Goal: Book appointment/travel/reservation: Book appointment/travel/reservation

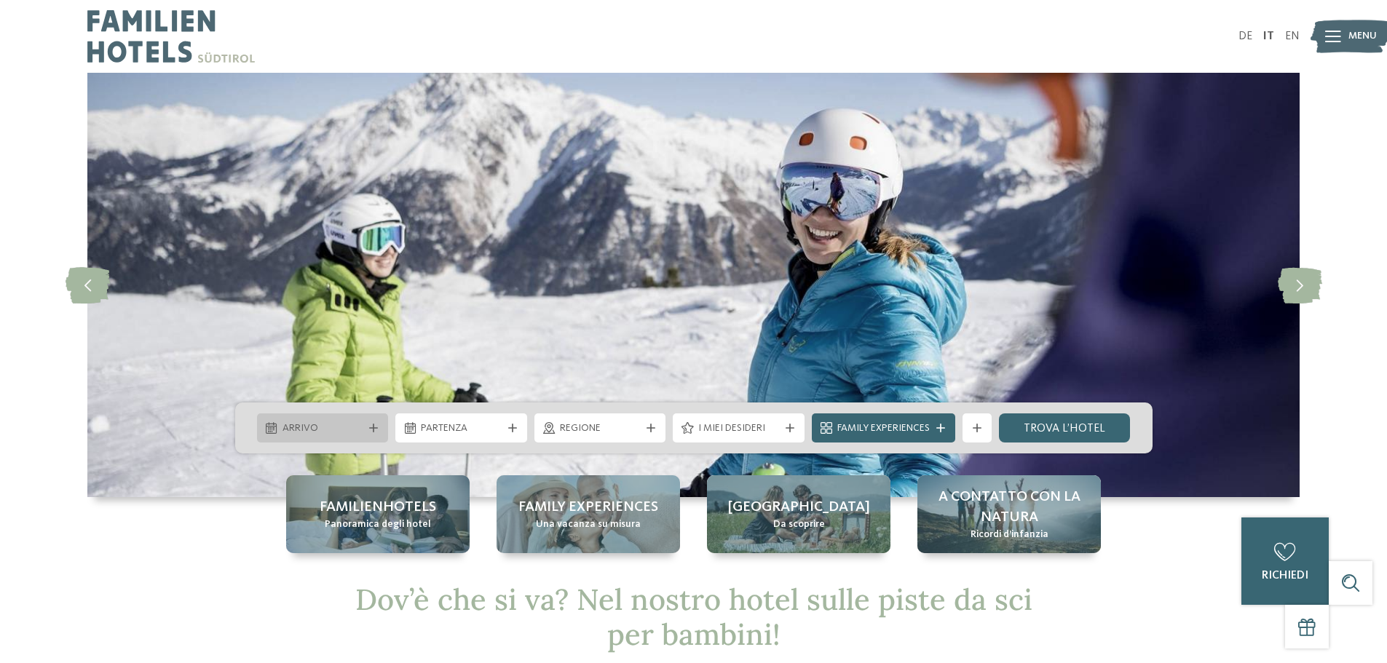
click at [348, 426] on span "Arrivo" at bounding box center [322, 428] width 81 height 15
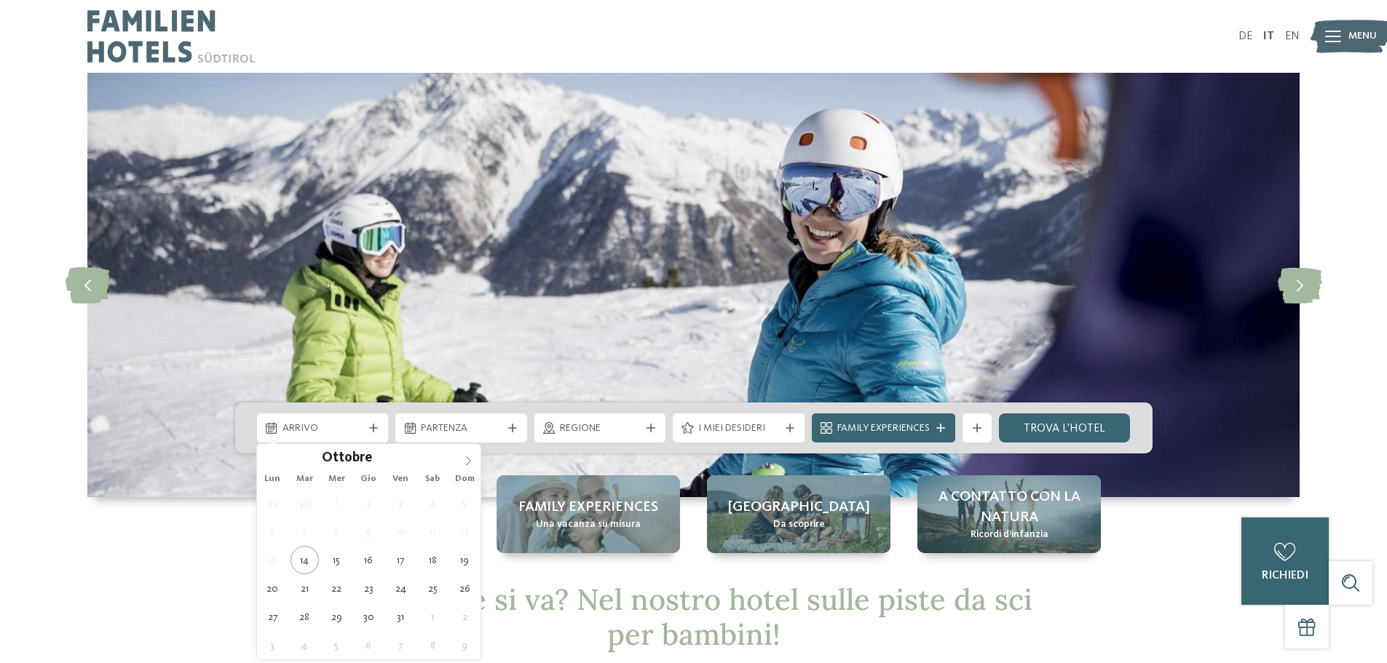
click at [470, 460] on icon at bounding box center [468, 460] width 5 height 9
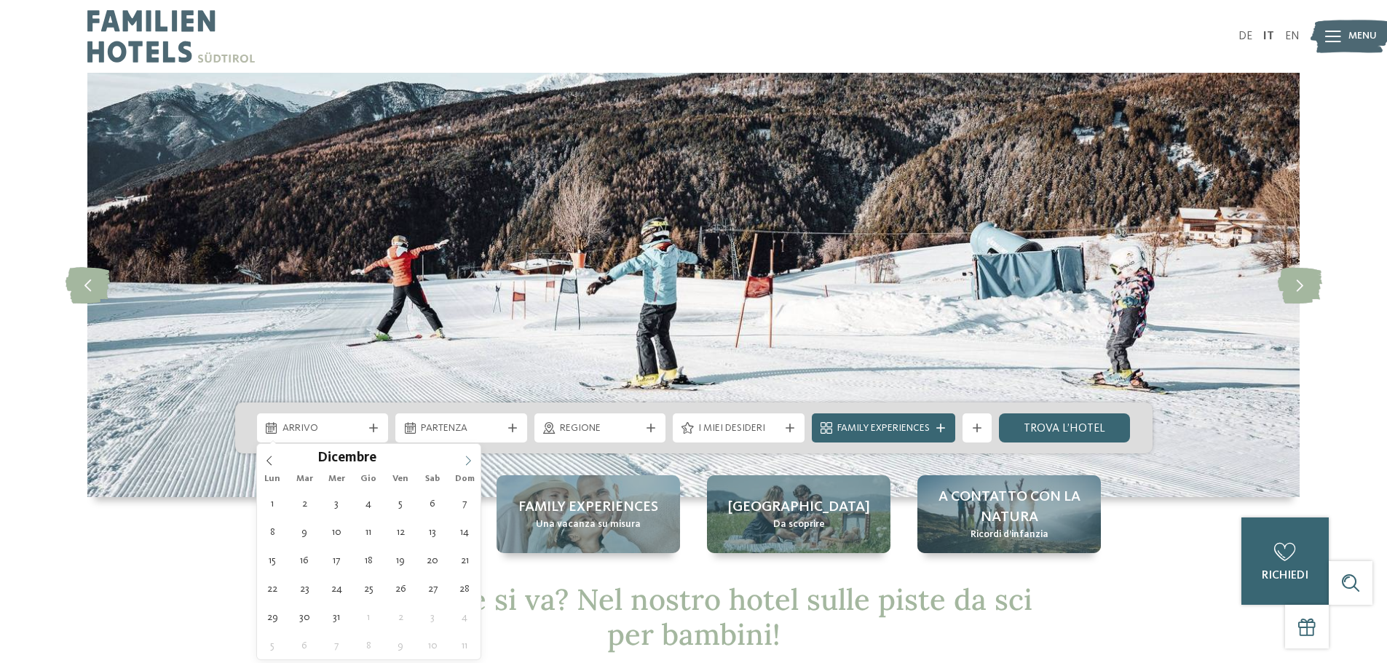
type input "****"
click at [470, 460] on icon at bounding box center [468, 460] width 5 height 9
type div "01.01.2026"
type input "****"
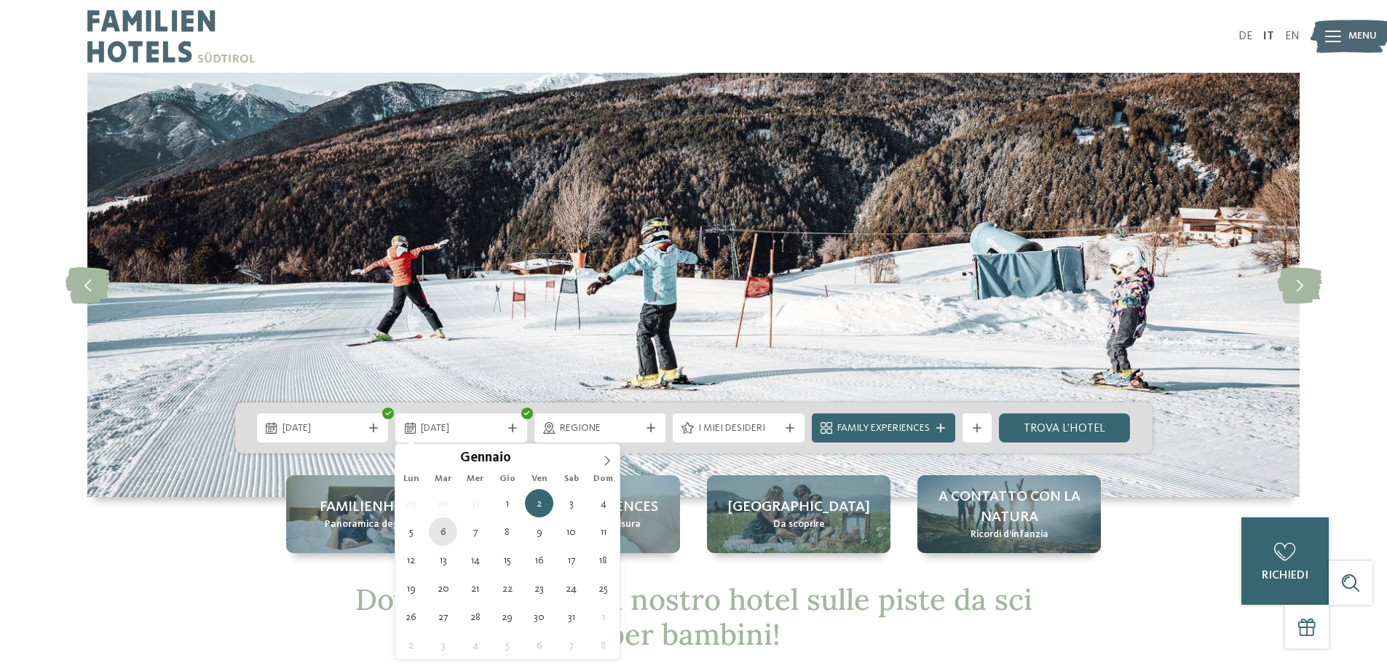
type div "06.01.2026"
drag, startPoint x: 439, startPoint y: 534, endPoint x: 461, endPoint y: 534, distance: 21.8
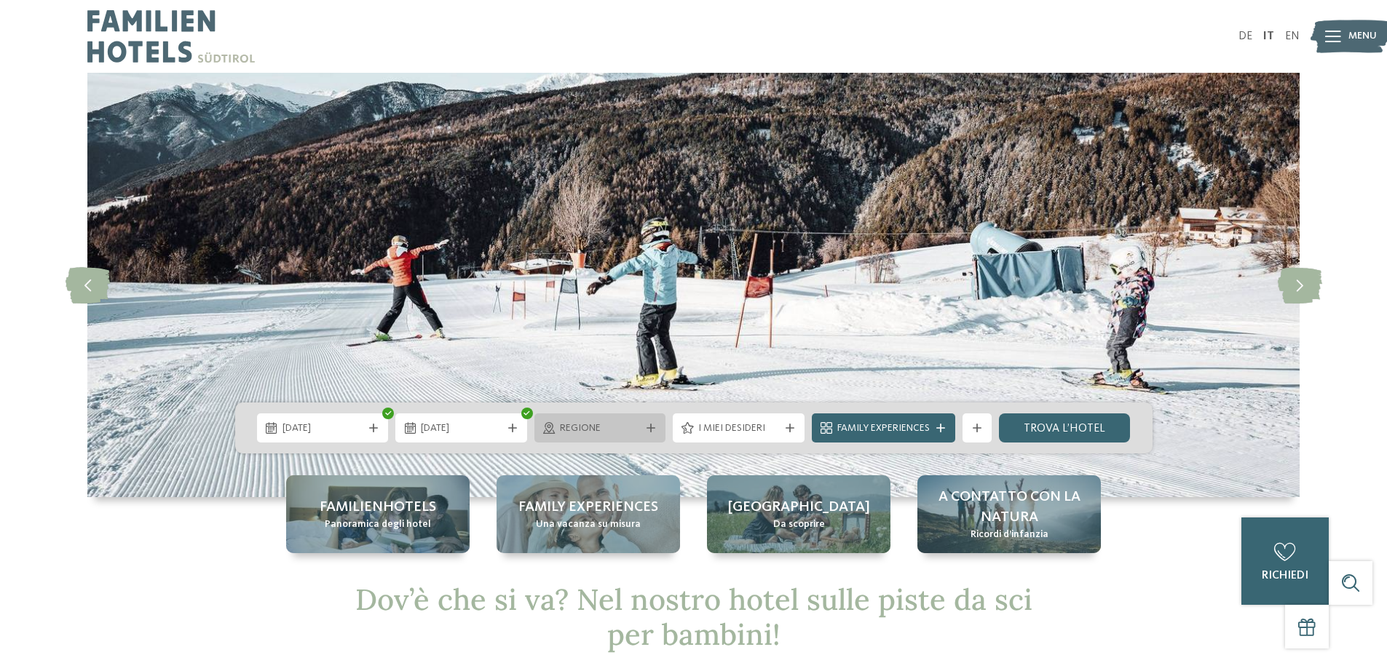
click at [594, 422] on span "Regione" at bounding box center [600, 428] width 81 height 15
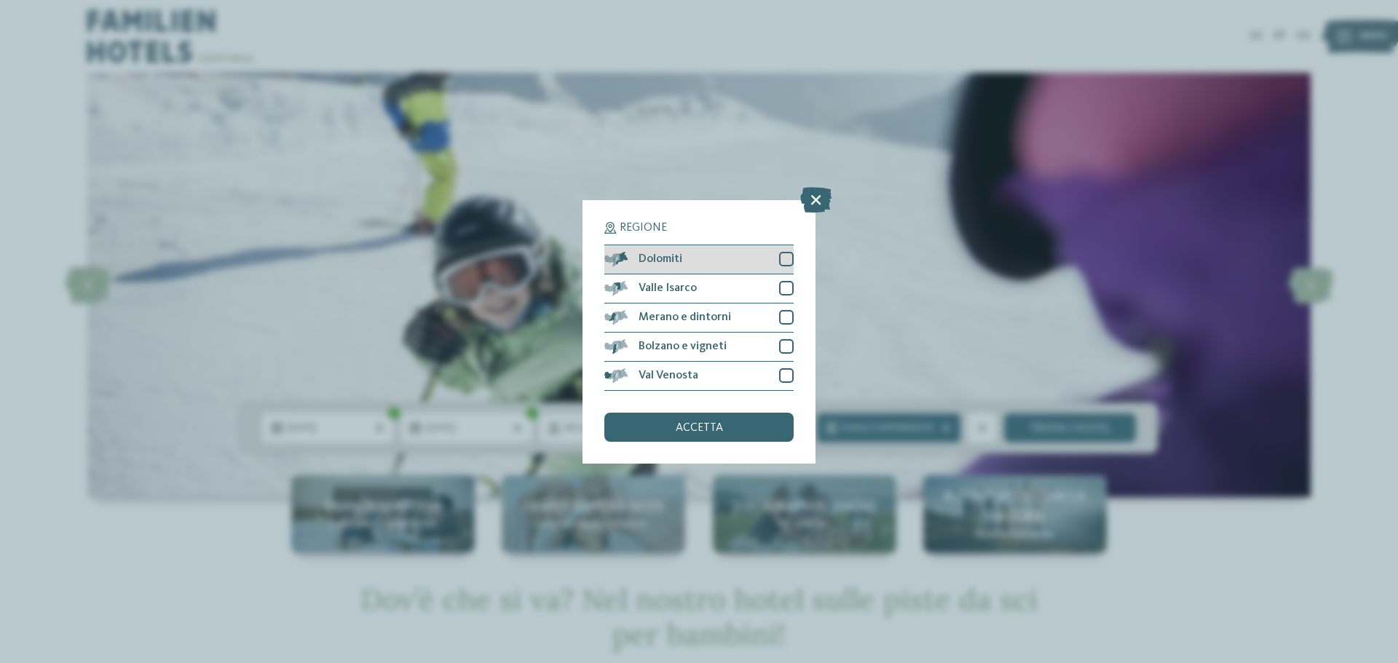
click at [784, 265] on div at bounding box center [786, 259] width 15 height 15
click at [785, 277] on div "Valle Isarco" at bounding box center [698, 288] width 189 height 29
click at [786, 310] on div at bounding box center [786, 317] width 15 height 15
click at [786, 339] on div "Bolzano e vigneti" at bounding box center [698, 347] width 189 height 29
click at [780, 379] on div at bounding box center [786, 375] width 15 height 15
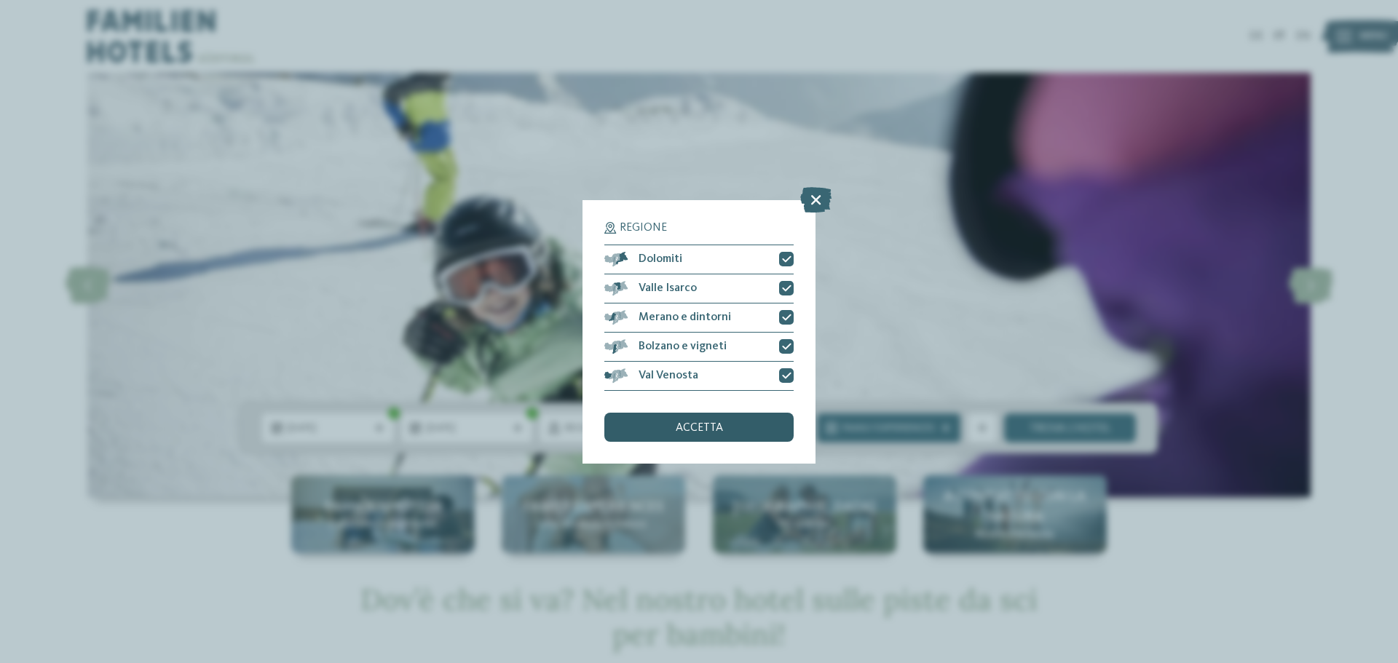
click at [728, 427] on div "accetta" at bounding box center [698, 427] width 189 height 29
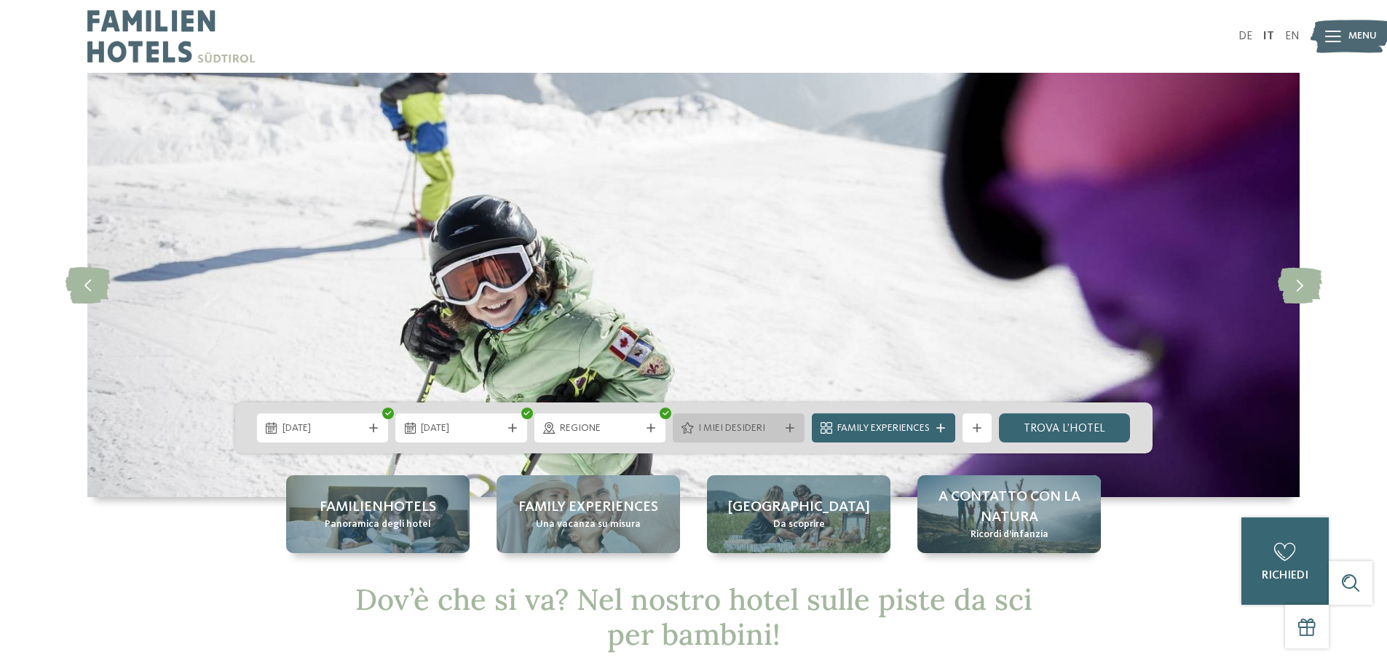
click at [720, 422] on span "I miei desideri" at bounding box center [738, 428] width 81 height 15
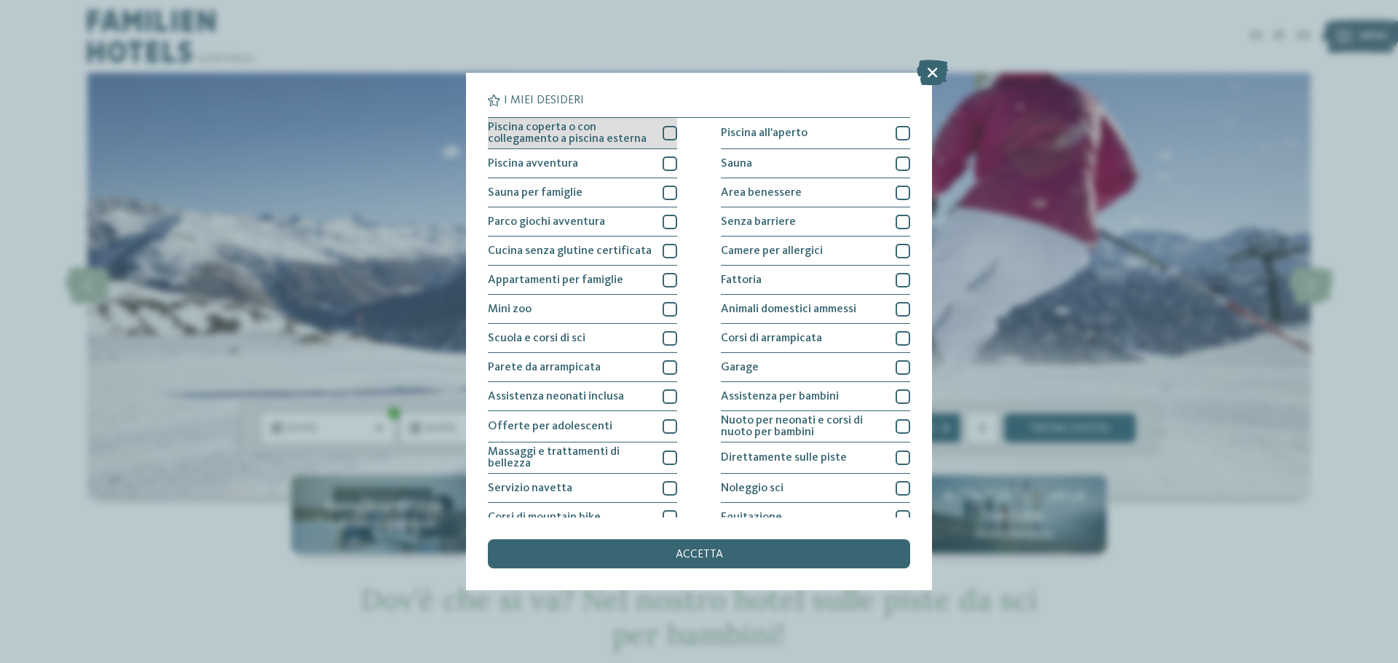
click at [662, 135] on div at bounding box center [669, 133] width 15 height 15
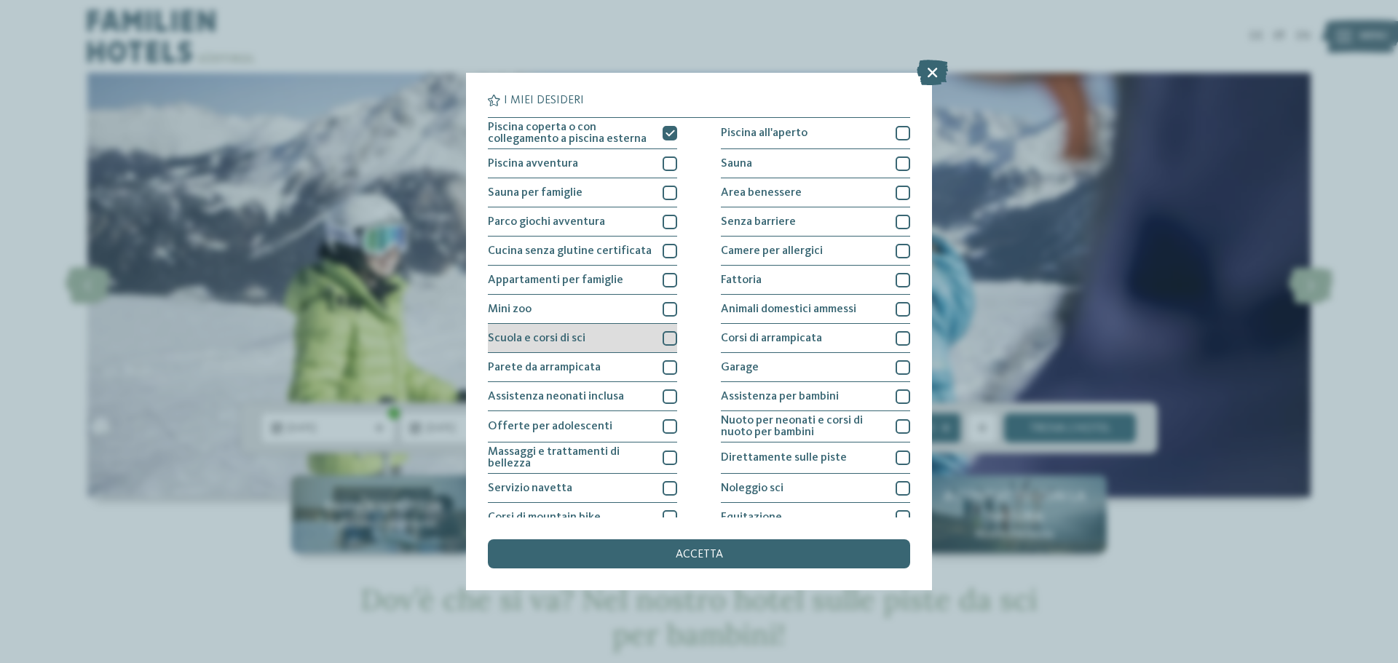
click at [662, 336] on div at bounding box center [669, 338] width 15 height 15
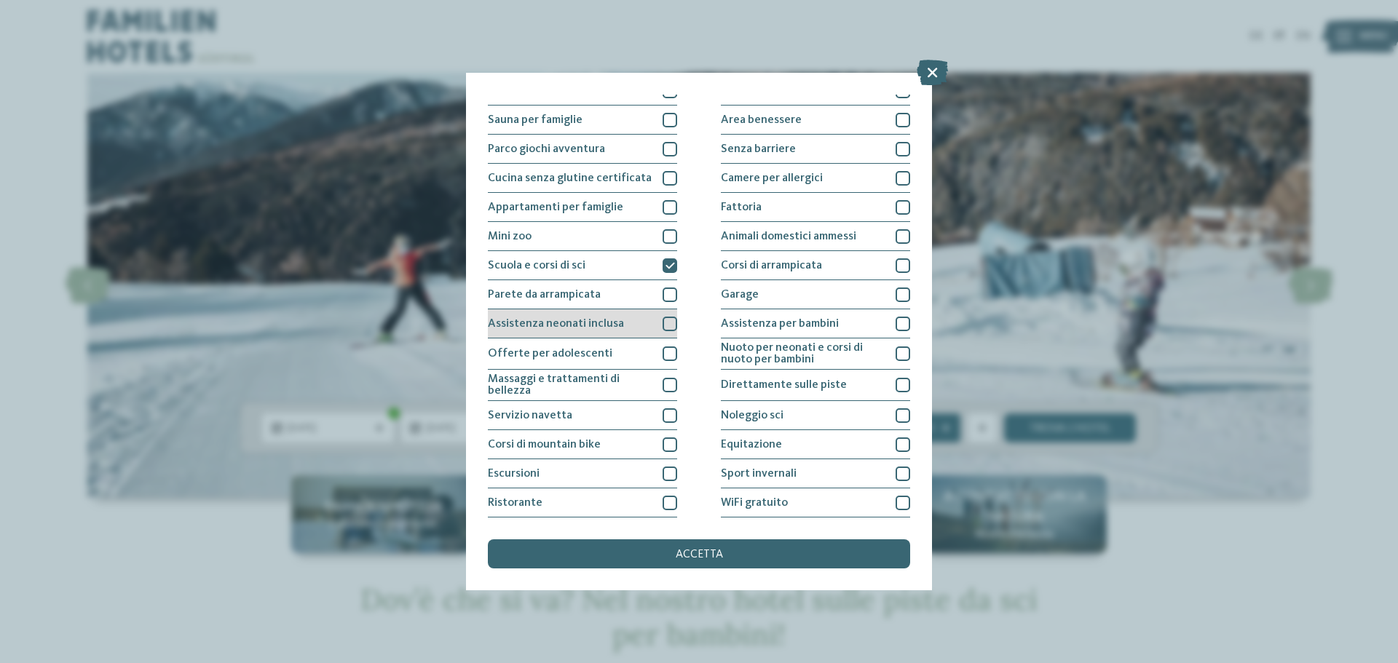
scroll to position [102, 0]
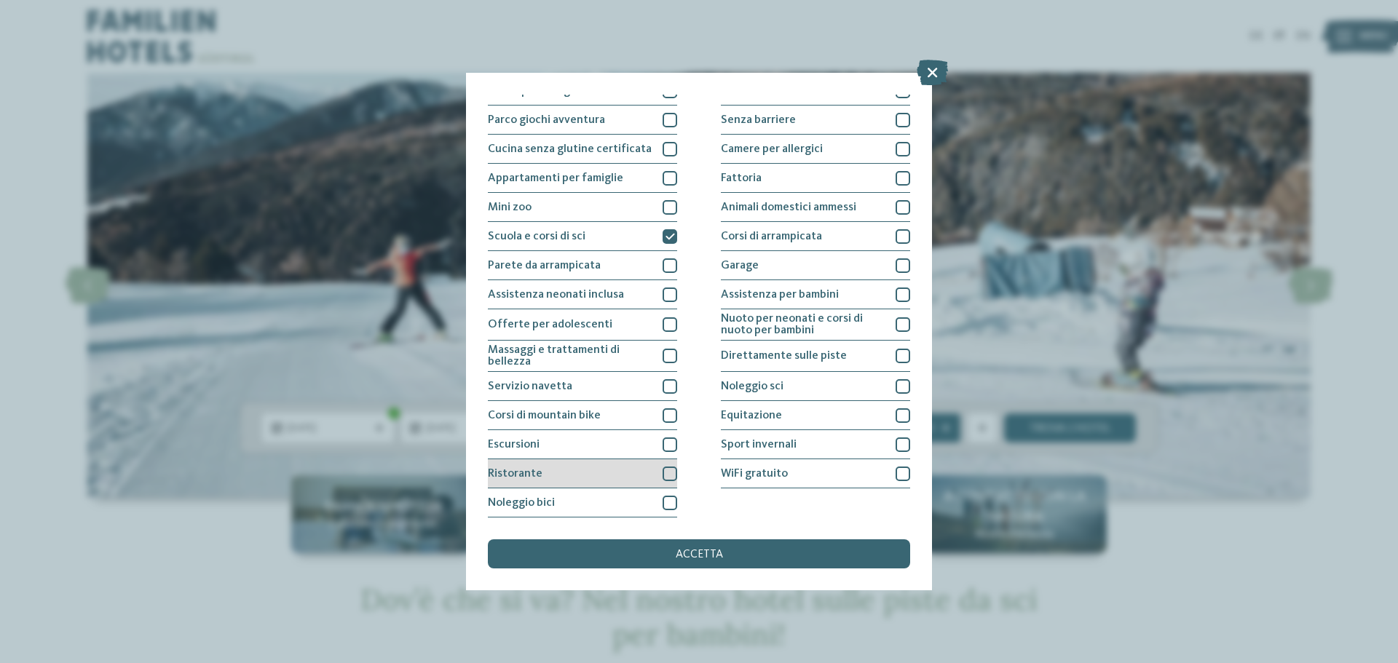
click at [664, 474] on div at bounding box center [669, 474] width 15 height 15
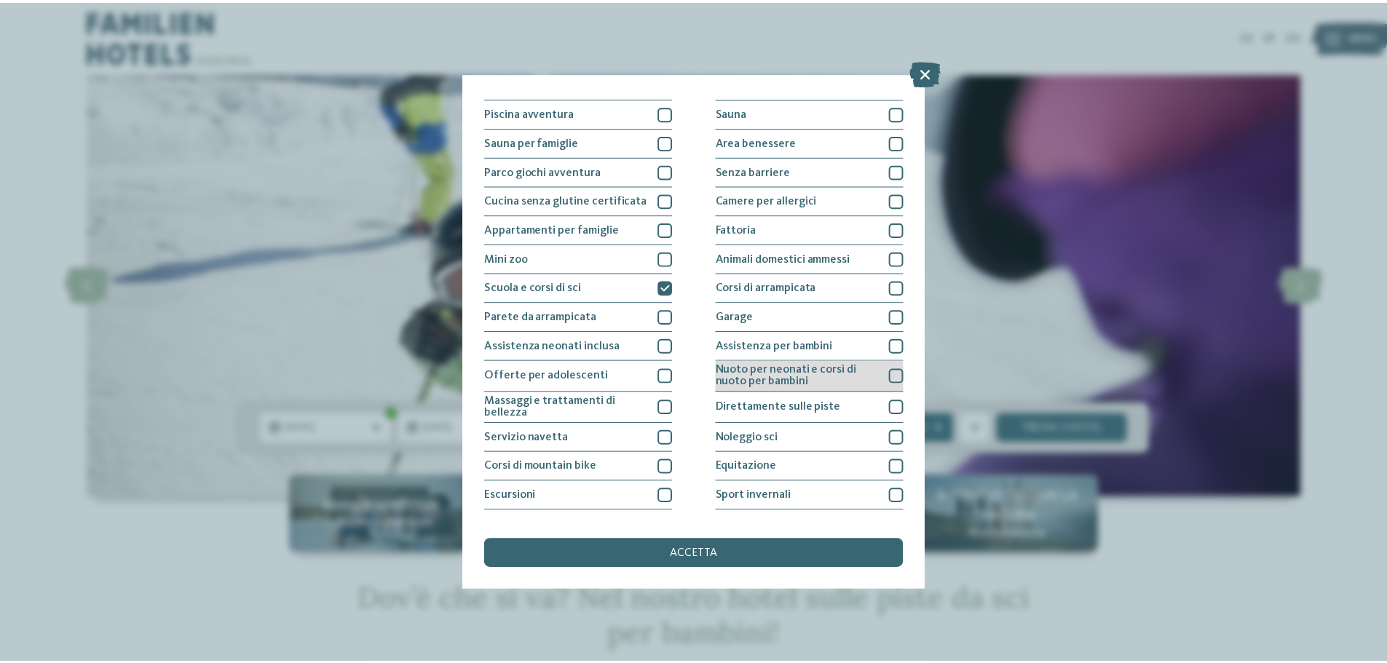
scroll to position [29, 0]
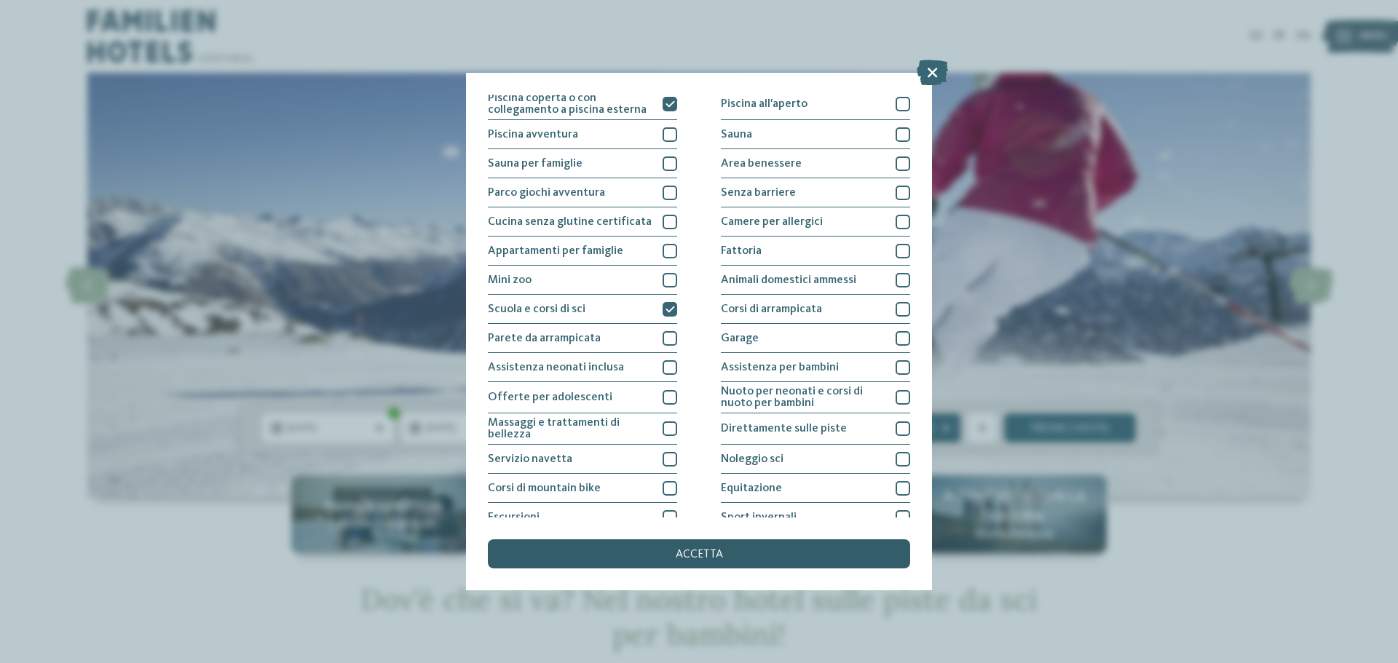
click at [741, 557] on div "accetta" at bounding box center [699, 553] width 422 height 29
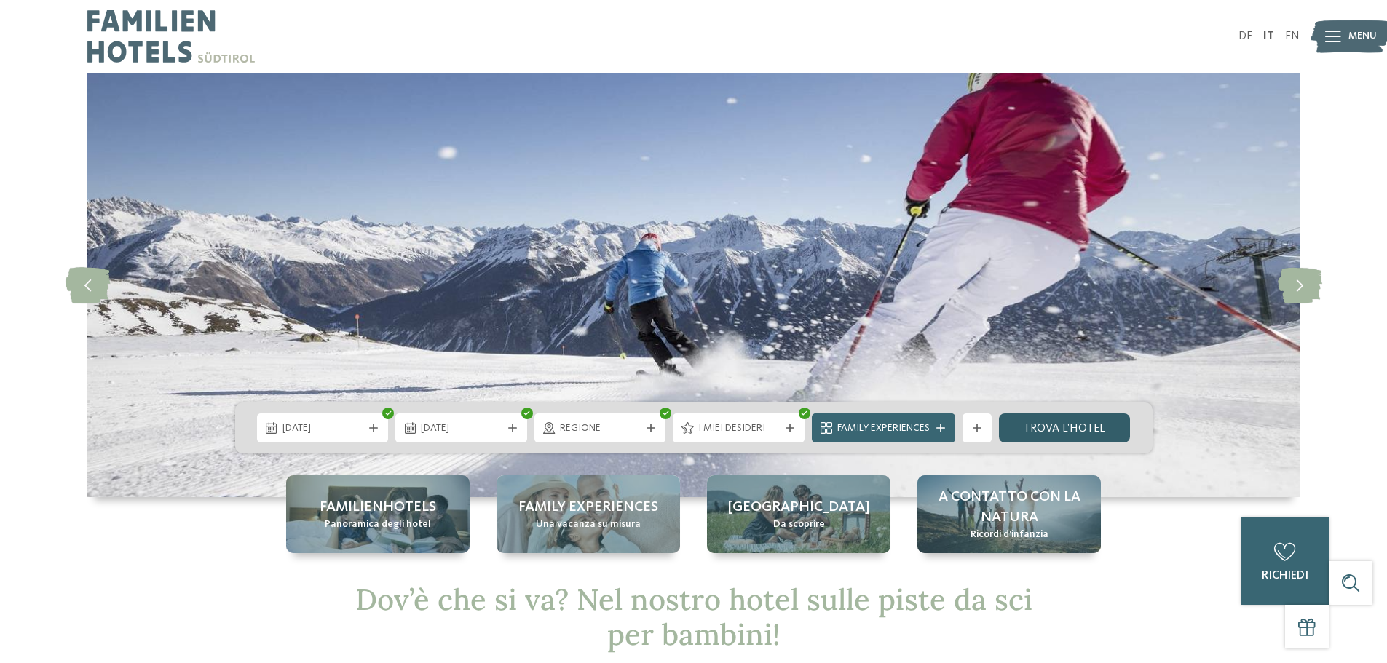
click at [1048, 431] on link "trova l’hotel" at bounding box center [1065, 427] width 132 height 29
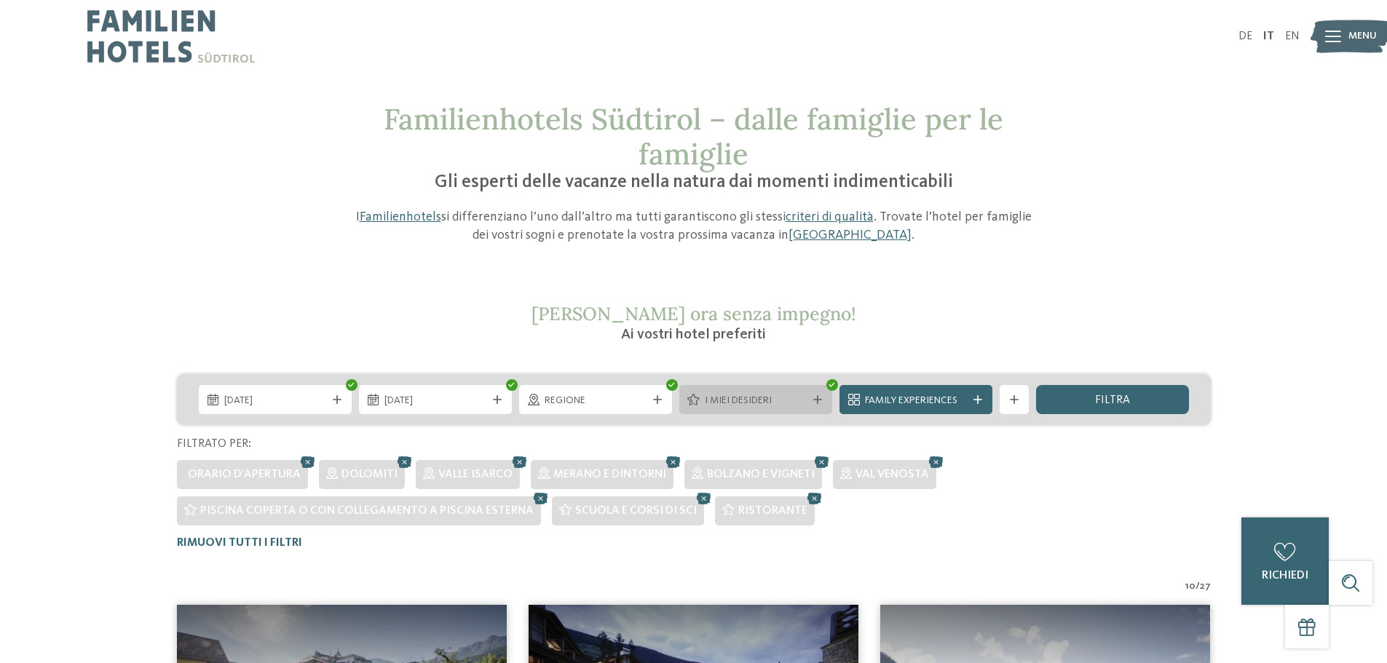
click at [747, 401] on span "I miei desideri" at bounding box center [756, 401] width 102 height 15
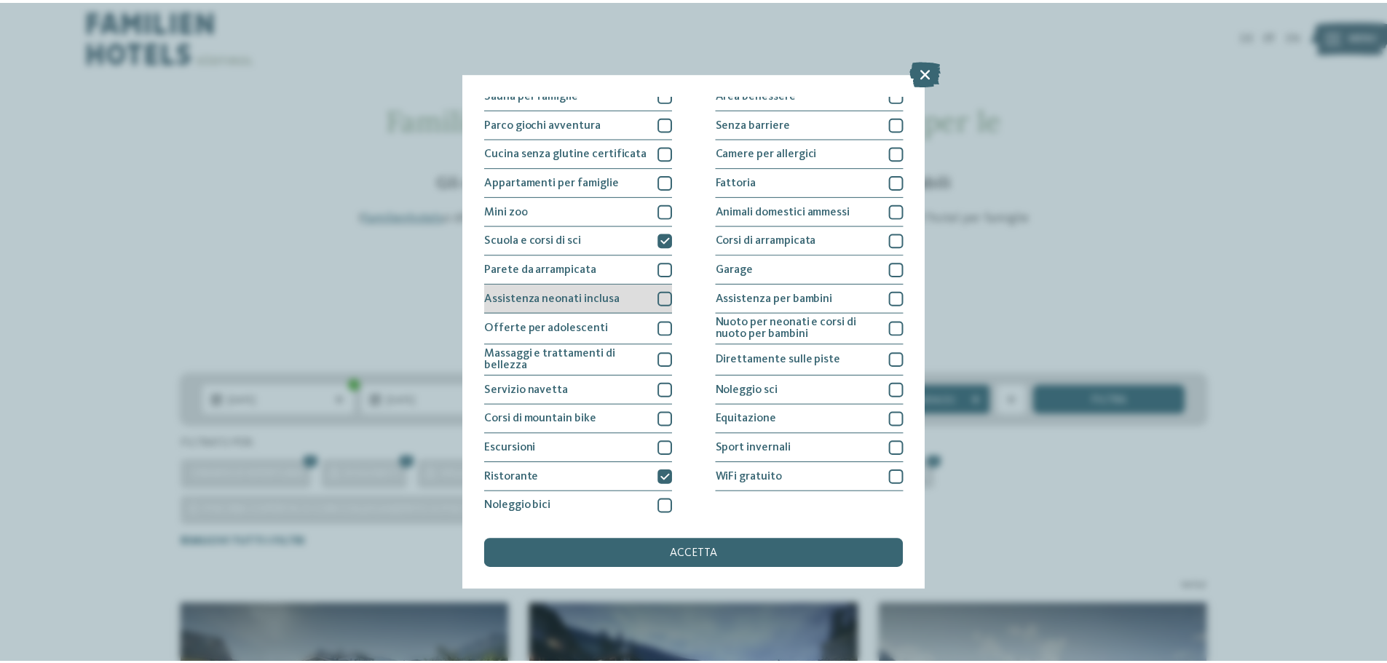
scroll to position [102, 0]
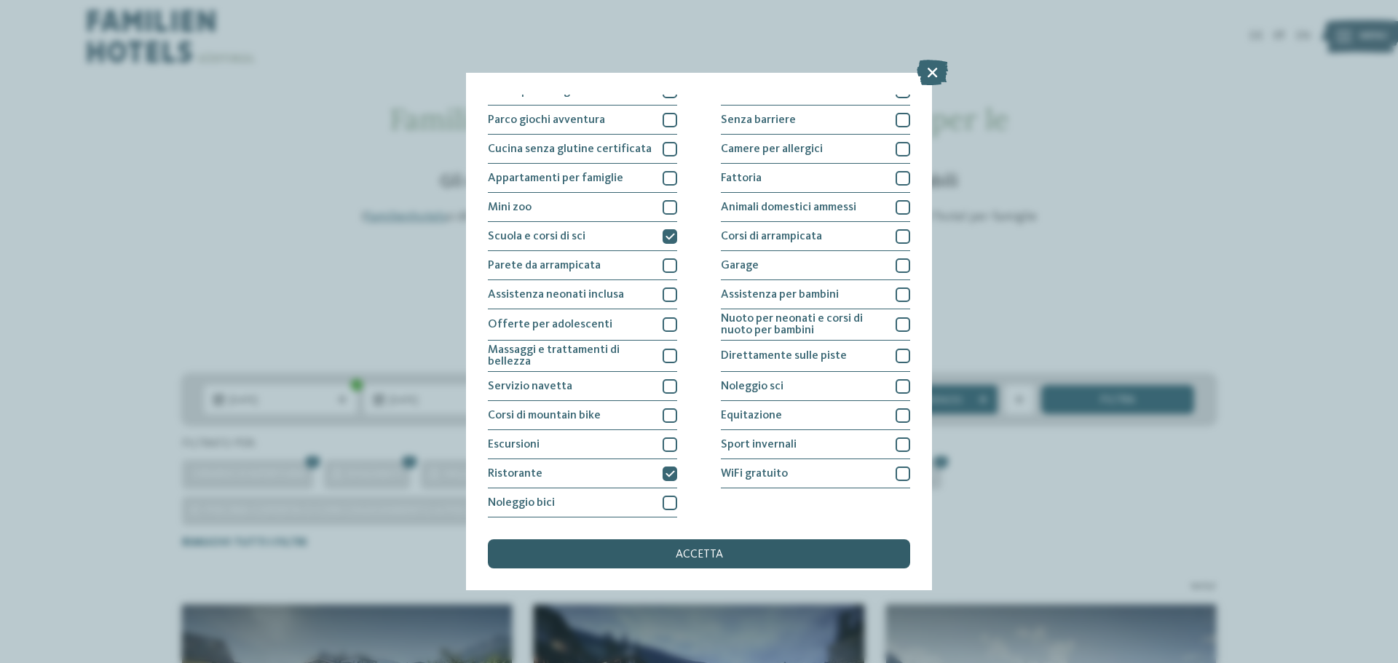
click at [682, 556] on span "accetta" at bounding box center [699, 555] width 47 height 12
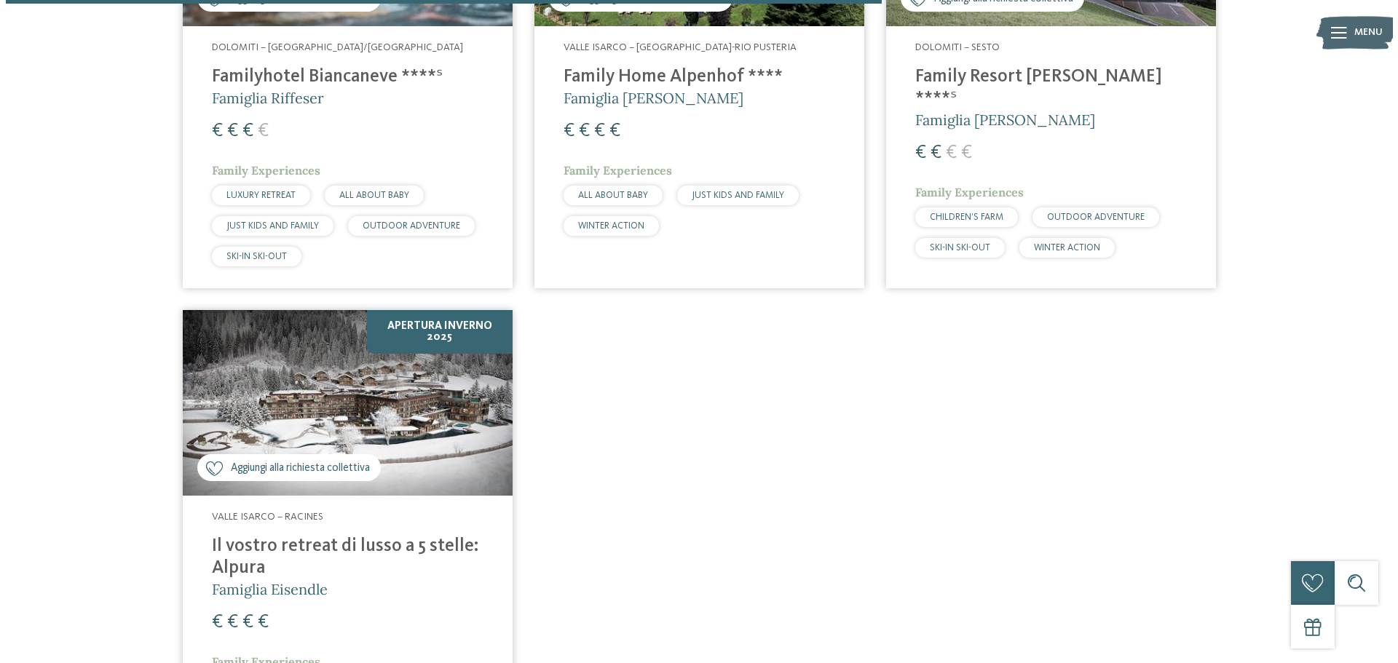
scroll to position [1752, 0]
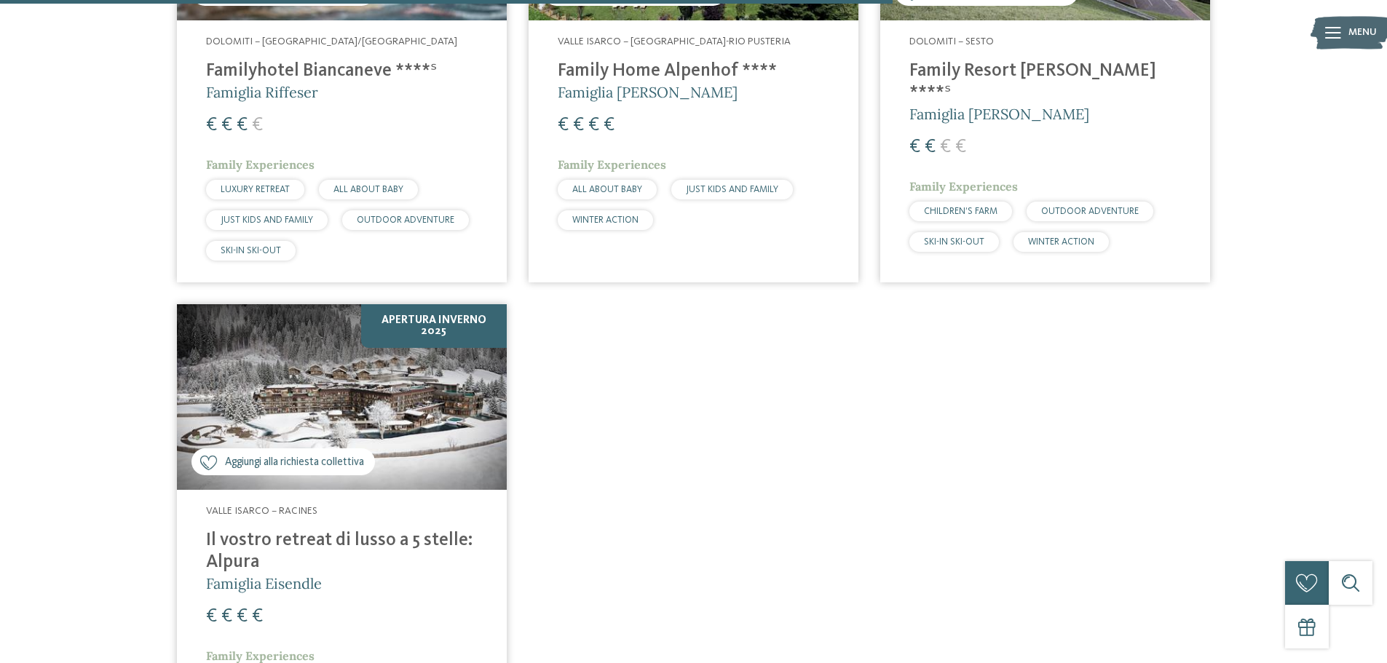
click at [412, 416] on img at bounding box center [342, 397] width 330 height 186
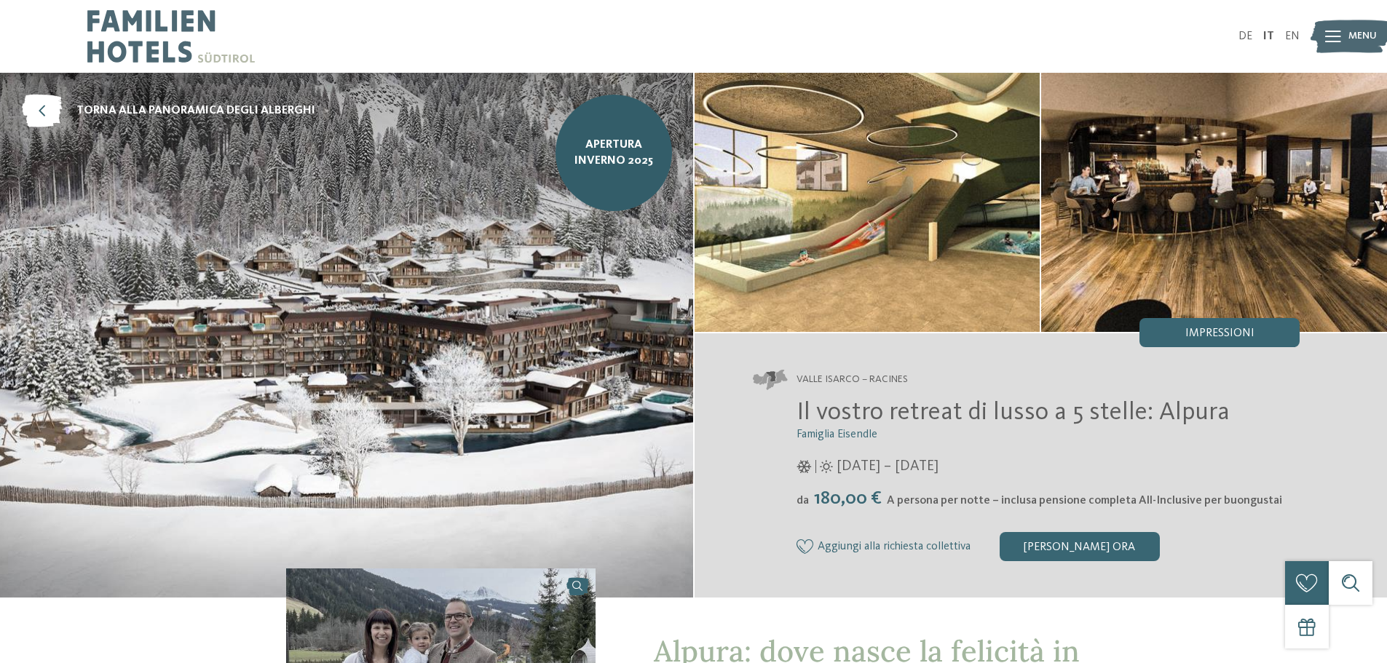
click at [1335, 44] on div at bounding box center [1333, 36] width 16 height 36
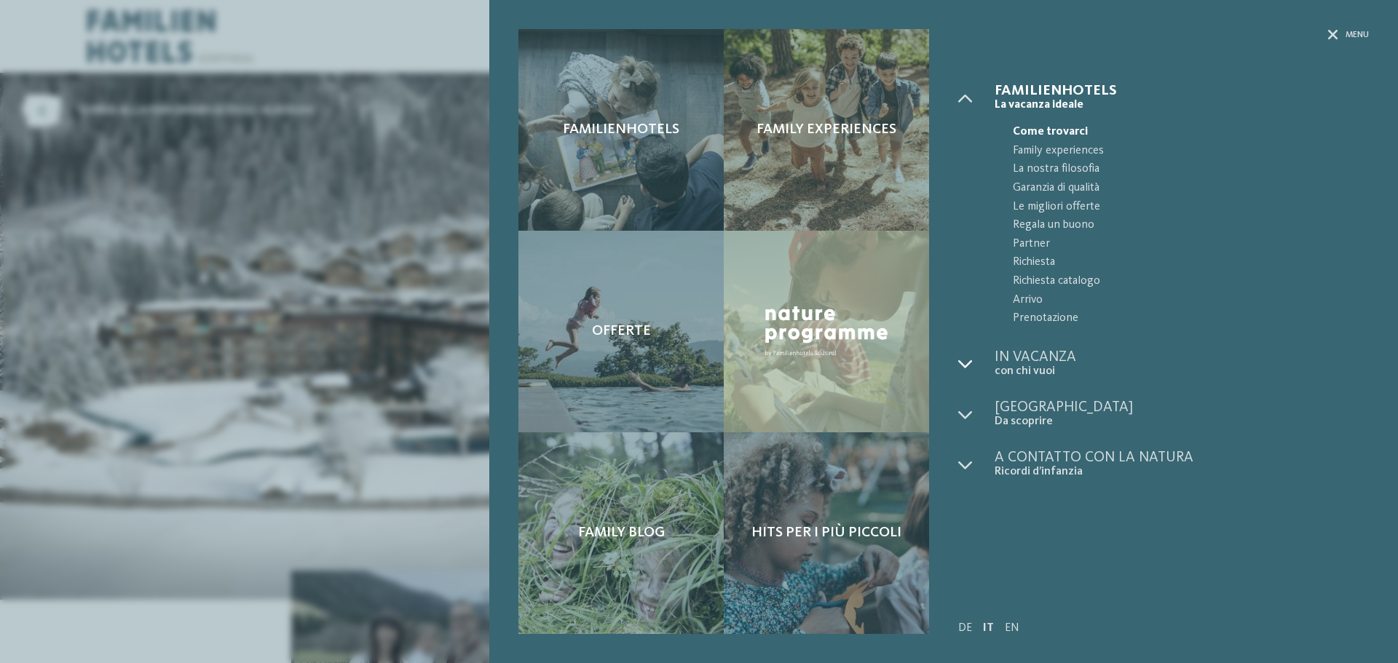
click at [970, 363] on icon at bounding box center [965, 364] width 15 height 15
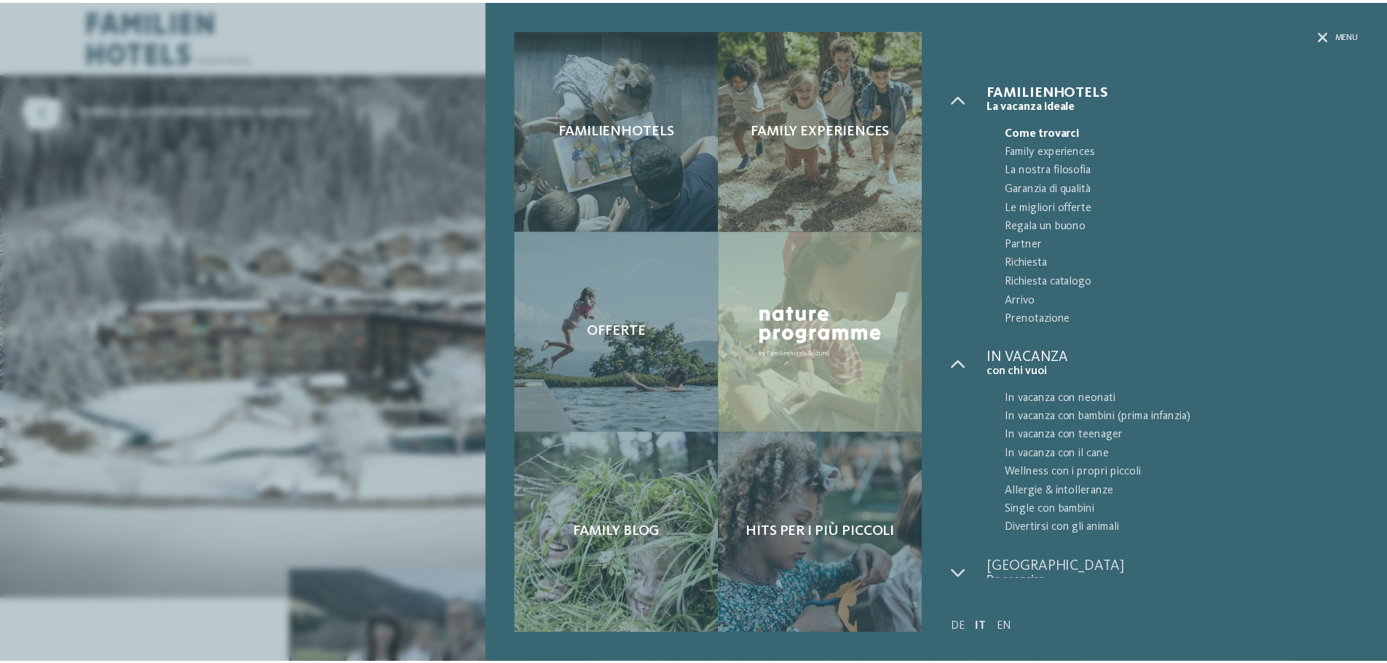
scroll to position [60, 0]
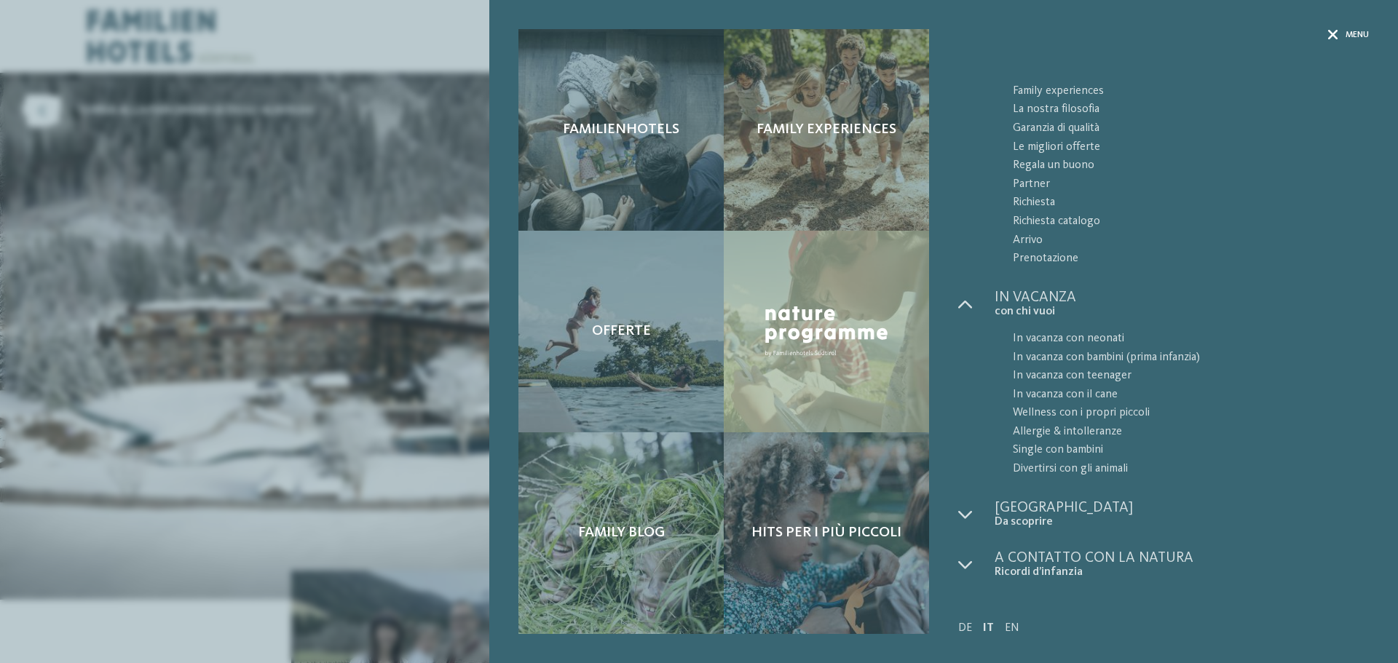
click at [1341, 33] on div "Menu" at bounding box center [1348, 35] width 41 height 12
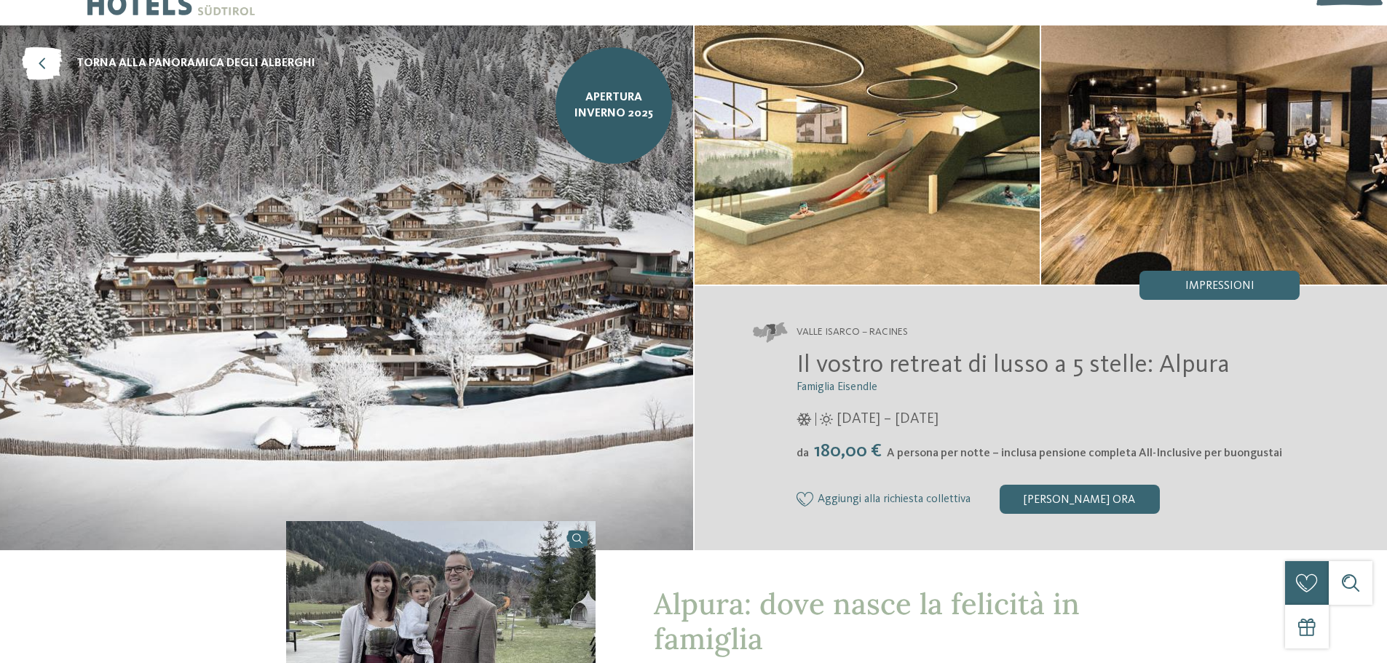
scroll to position [73, 0]
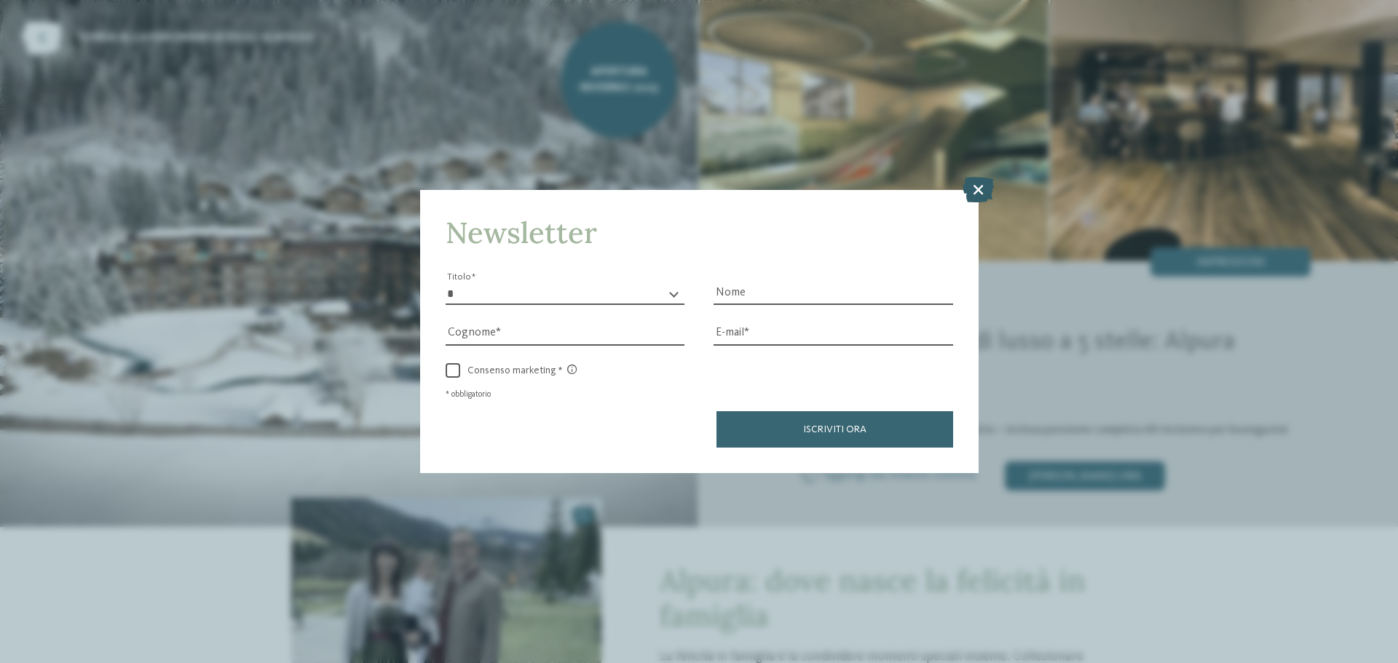
click at [983, 191] on icon at bounding box center [977, 189] width 31 height 25
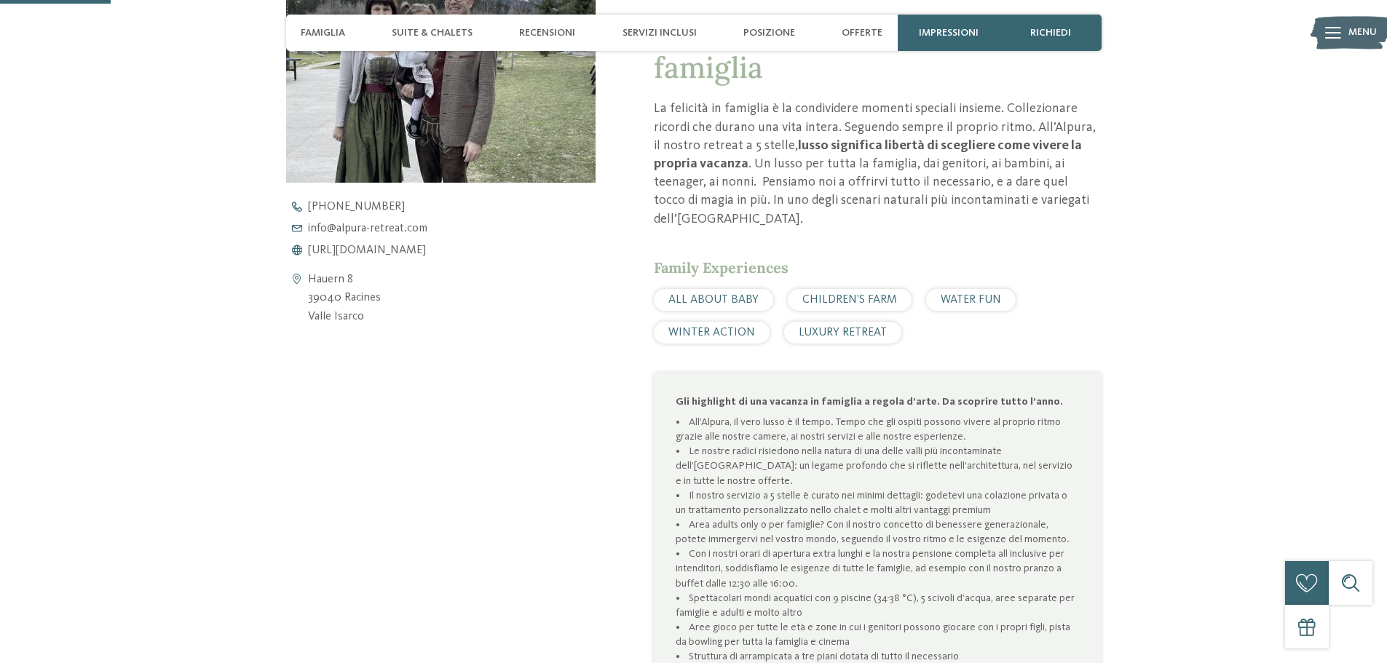
scroll to position [364, 0]
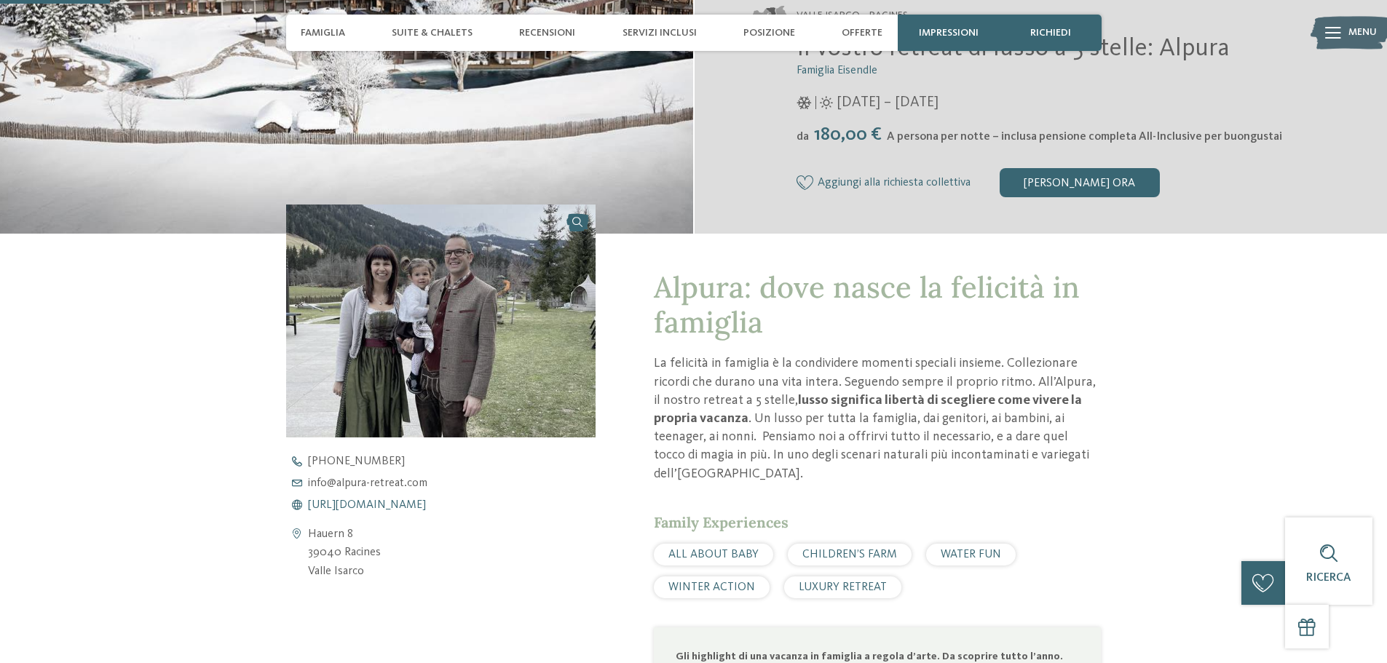
click at [398, 504] on span "[URL][DOMAIN_NAME]" at bounding box center [367, 505] width 118 height 12
